Goal: Information Seeking & Learning: Learn about a topic

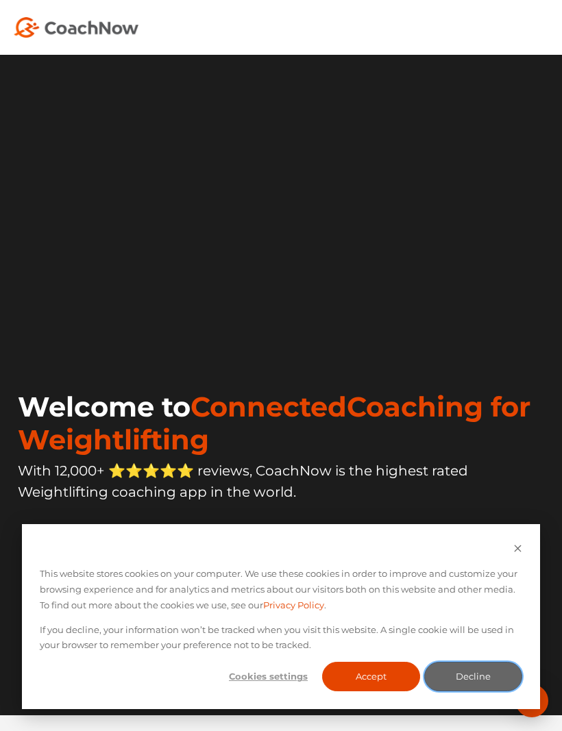
click at [487, 675] on button "Decline" at bounding box center [473, 676] width 98 height 29
